Goal: Information Seeking & Learning: Compare options

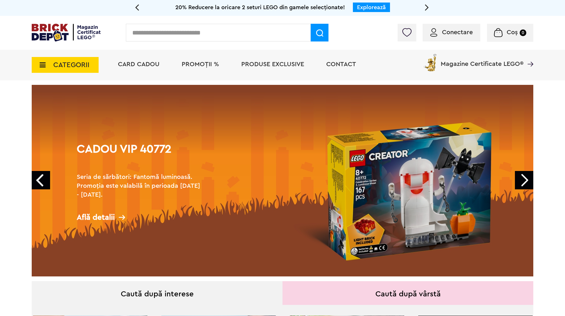
click at [39, 65] on icon at bounding box center [41, 64] width 10 height 7
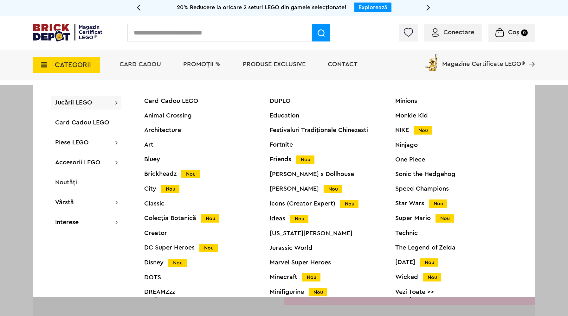
click at [164, 173] on div "Brickheadz Nou" at bounding box center [206, 174] width 125 height 7
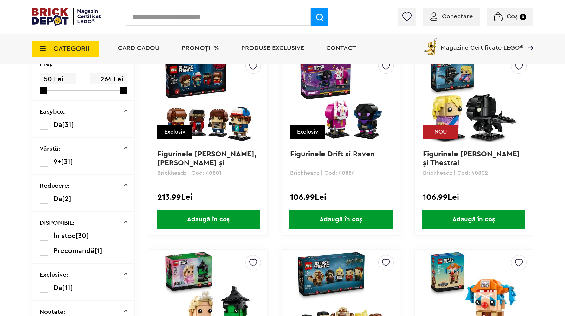
scroll to position [154, 0]
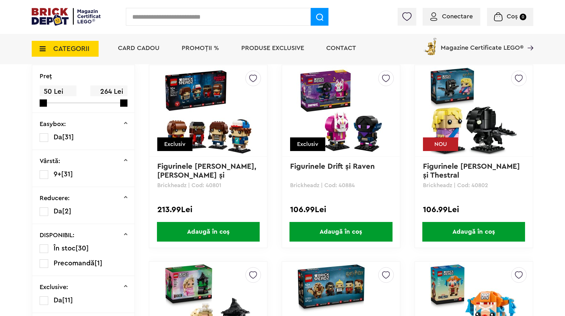
click at [325, 101] on img at bounding box center [340, 111] width 89 height 89
click at [195, 93] on img at bounding box center [208, 111] width 89 height 89
